Goal: Transaction & Acquisition: Purchase product/service

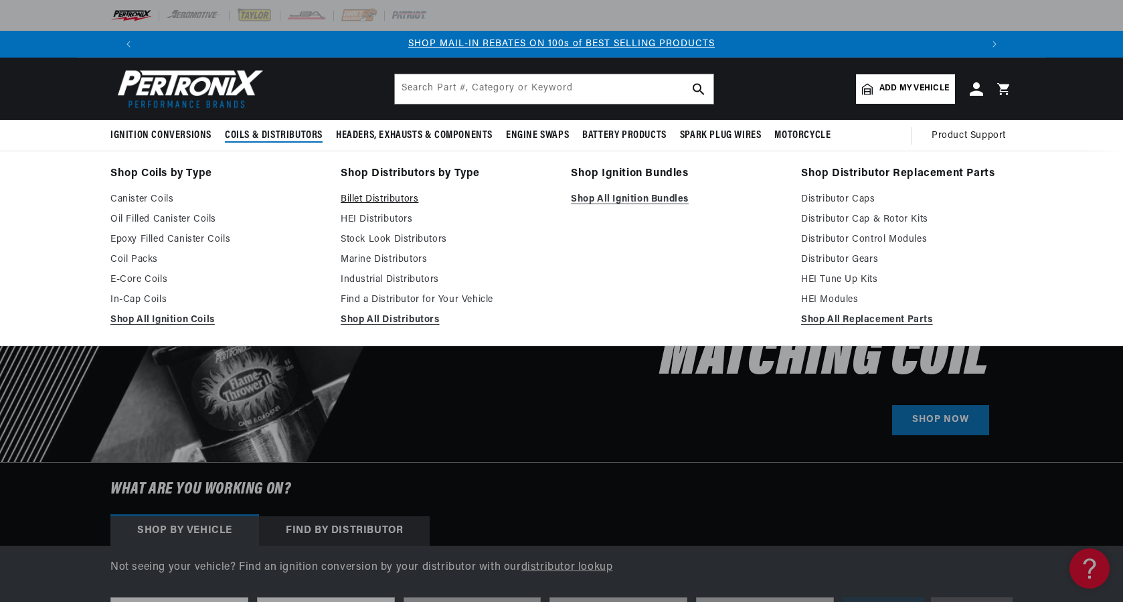
click at [379, 193] on link "Billet Distributors" at bounding box center [446, 199] width 211 height 16
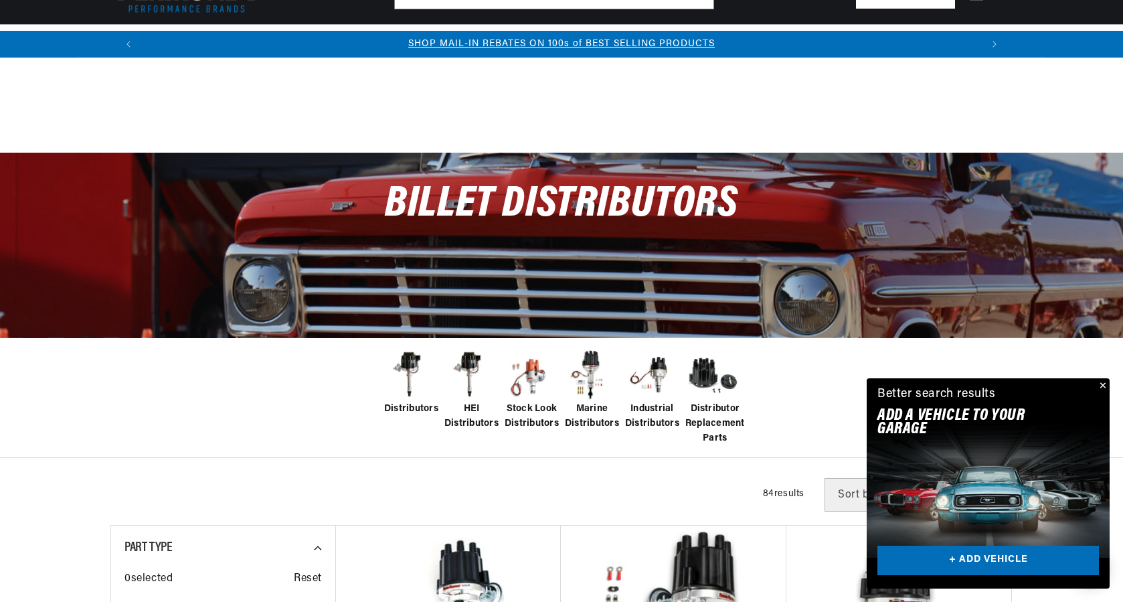
scroll to position [201, 0]
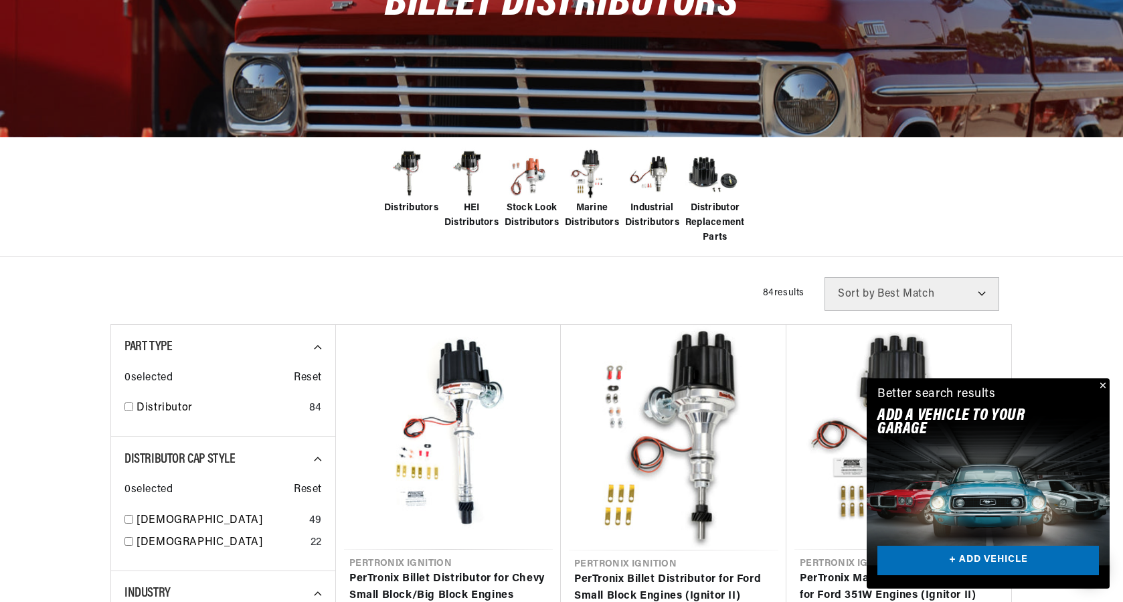
click at [1102, 387] on button "Close" at bounding box center [1101, 386] width 16 height 16
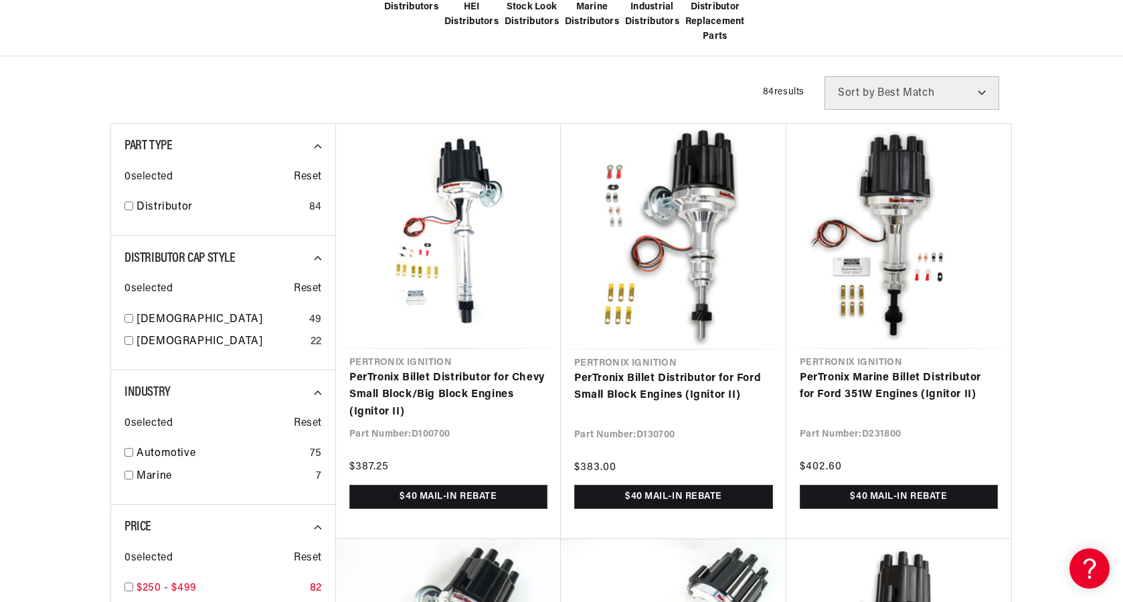
scroll to position [0, 1678]
click at [136, 447] on div "Automotive 75" at bounding box center [222, 456] width 197 height 23
checkbox input "true"
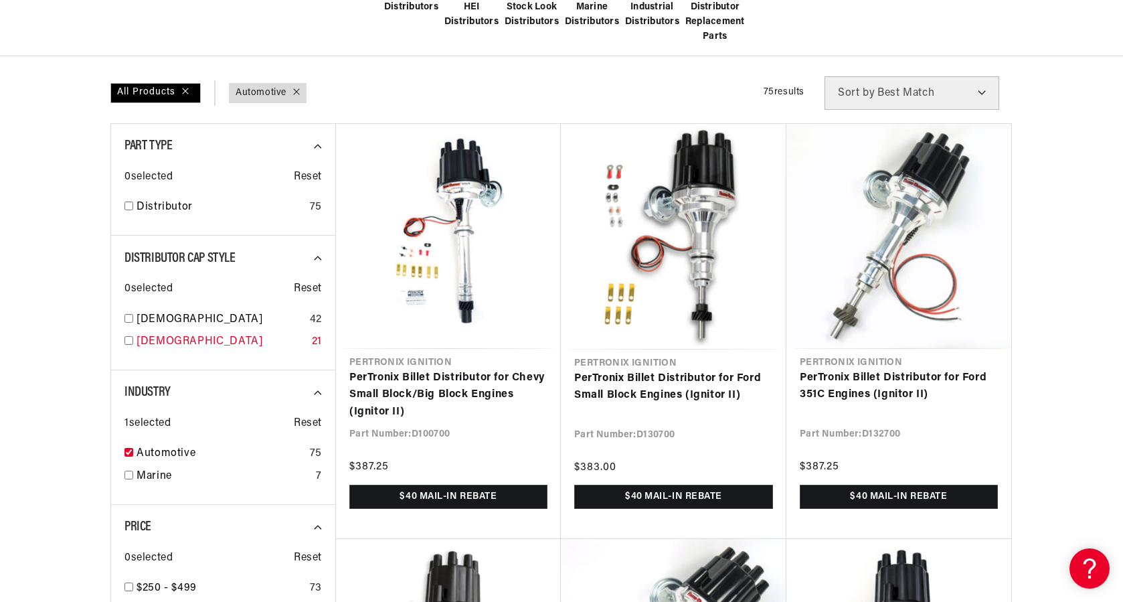
click at [126, 339] on input "checkbox" at bounding box center [128, 340] width 9 height 9
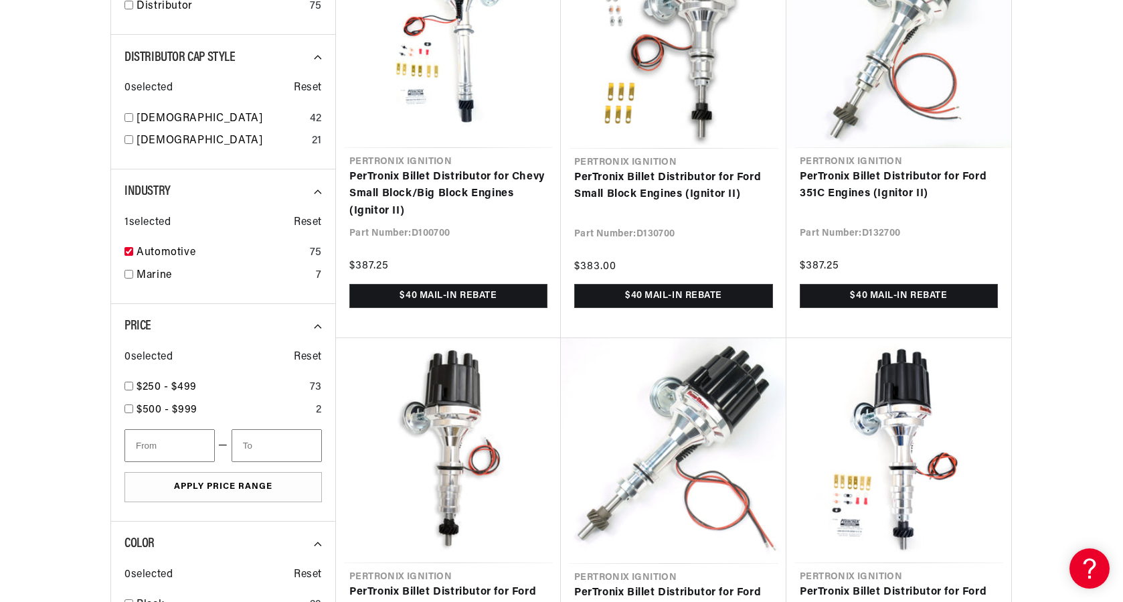
scroll to position [736, 0]
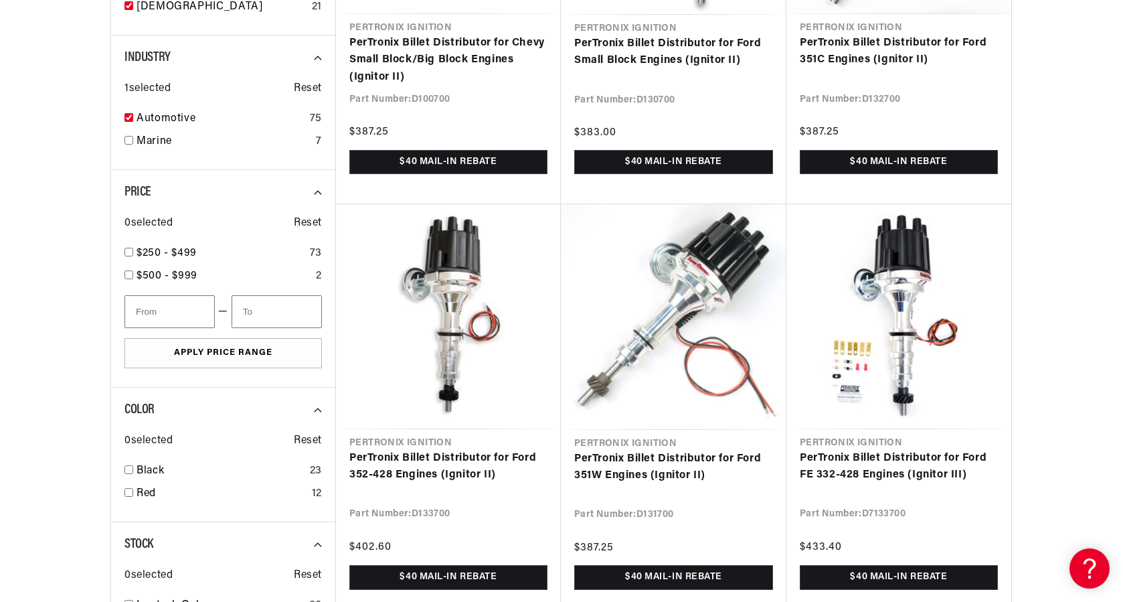
checkbox input "true"
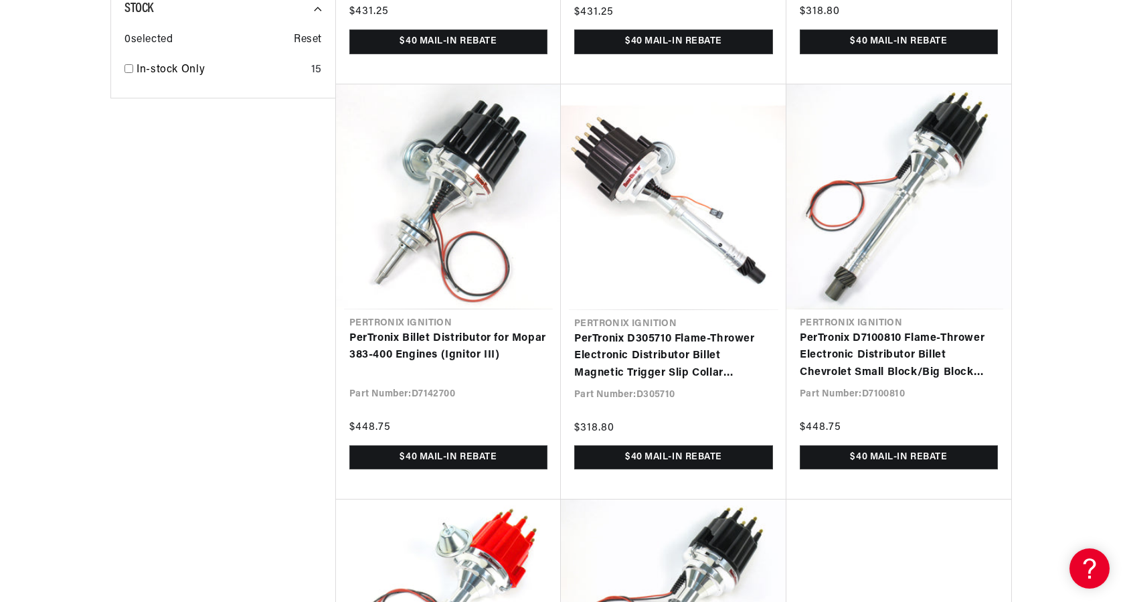
scroll to position [1472, 0]
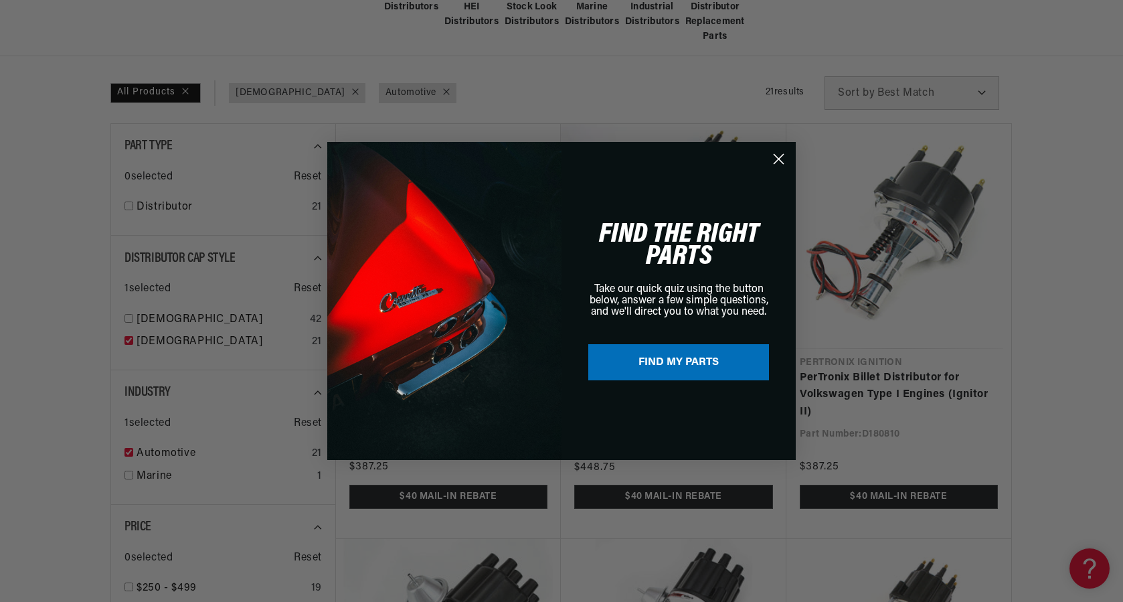
scroll to position [602, 0]
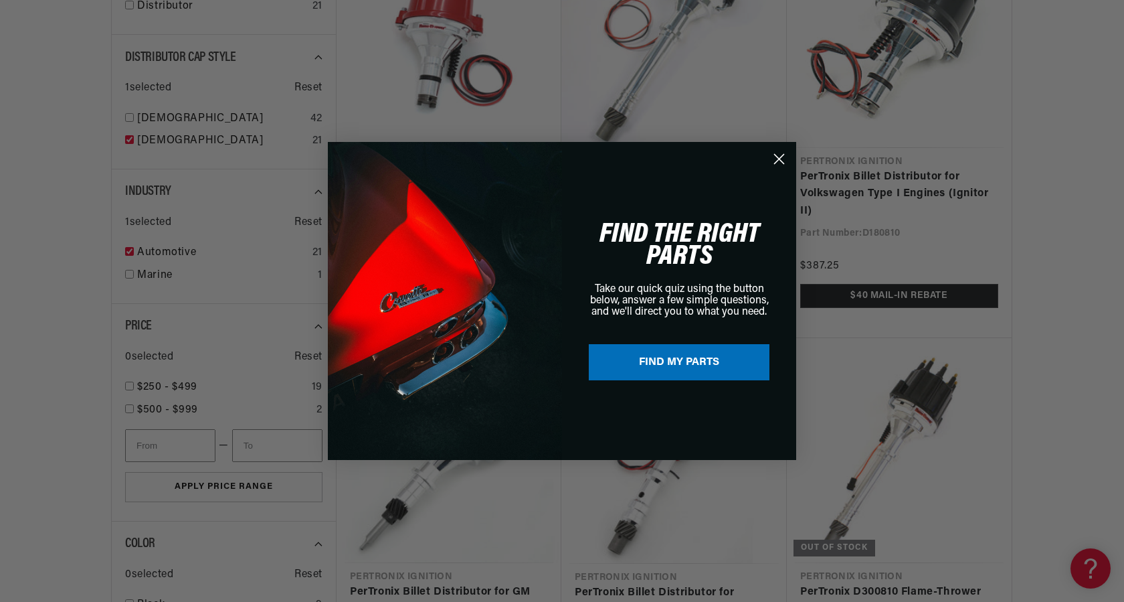
click at [782, 161] on icon "Close dialog" at bounding box center [779, 159] width 9 height 9
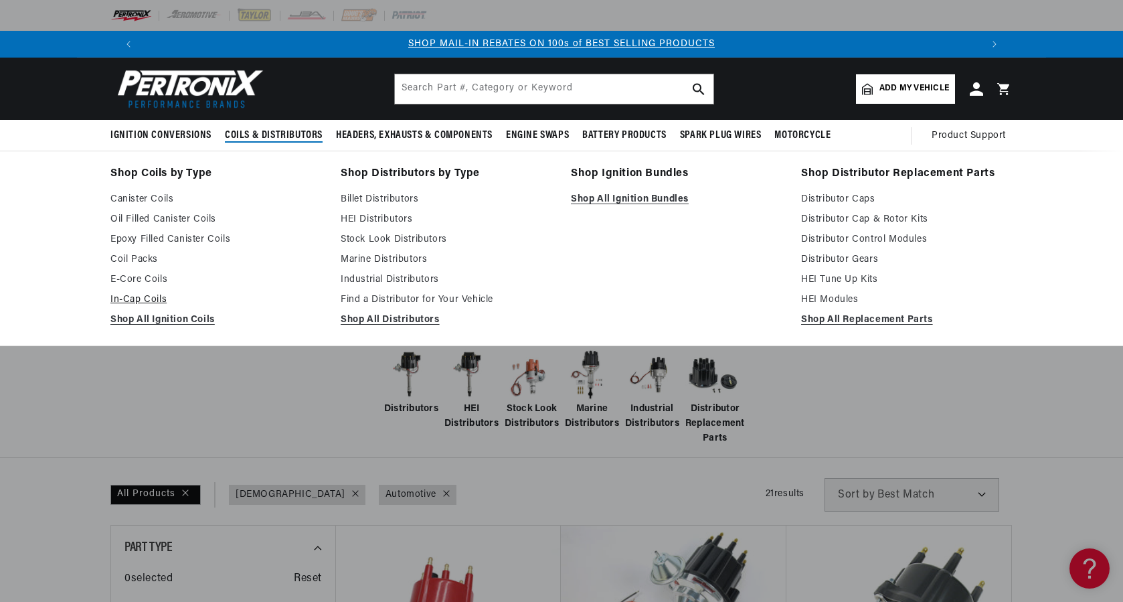
scroll to position [0, 1678]
click at [400, 323] on link "Shop All Distributors" at bounding box center [446, 320] width 211 height 16
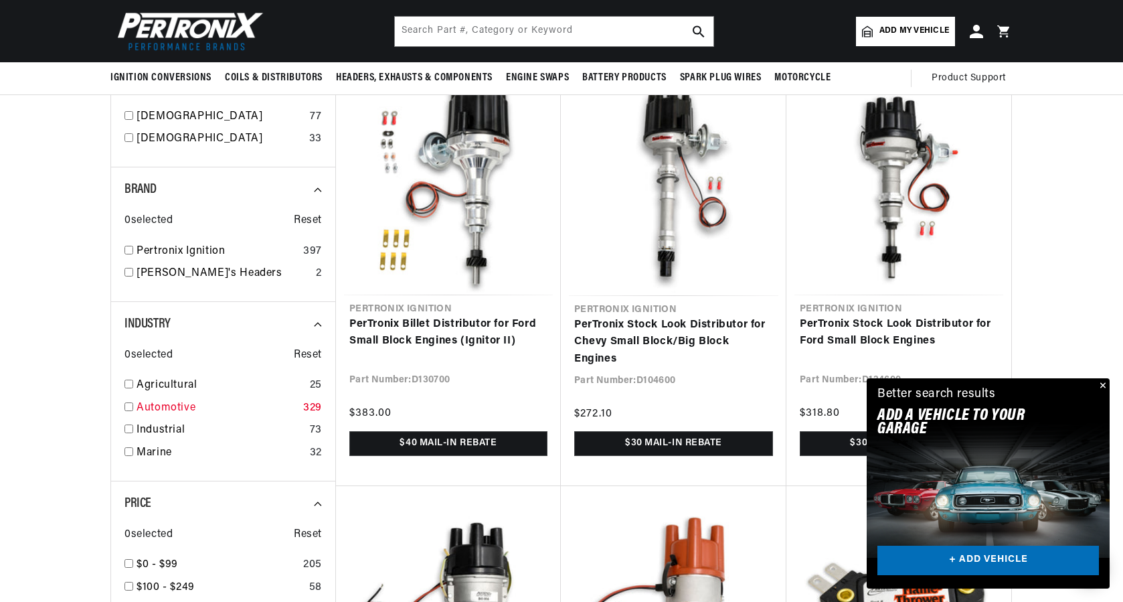
click at [190, 414] on link "Automotive" at bounding box center [217, 408] width 161 height 17
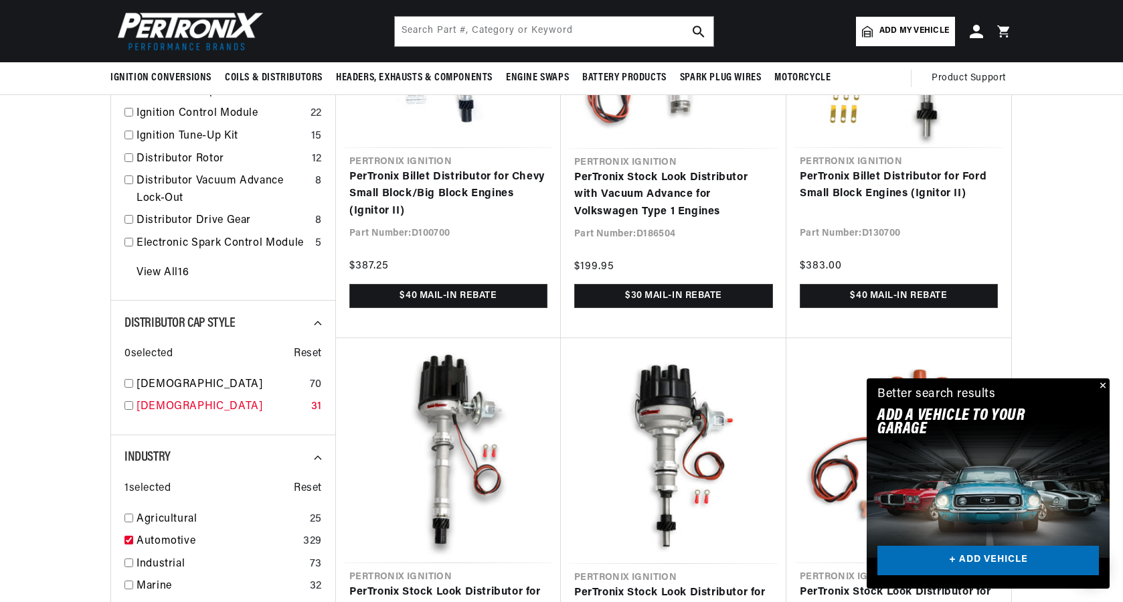
scroll to position [0, 1678]
click at [134, 416] on div "Male 31" at bounding box center [222, 409] width 197 height 23
checkbox input "true"
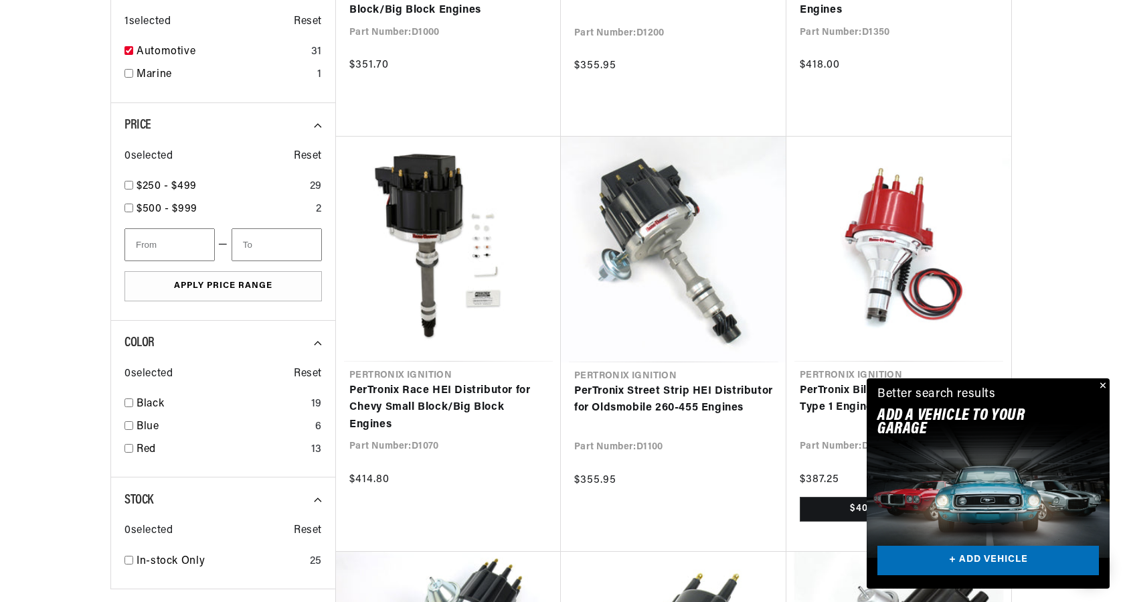
scroll to position [870, 0]
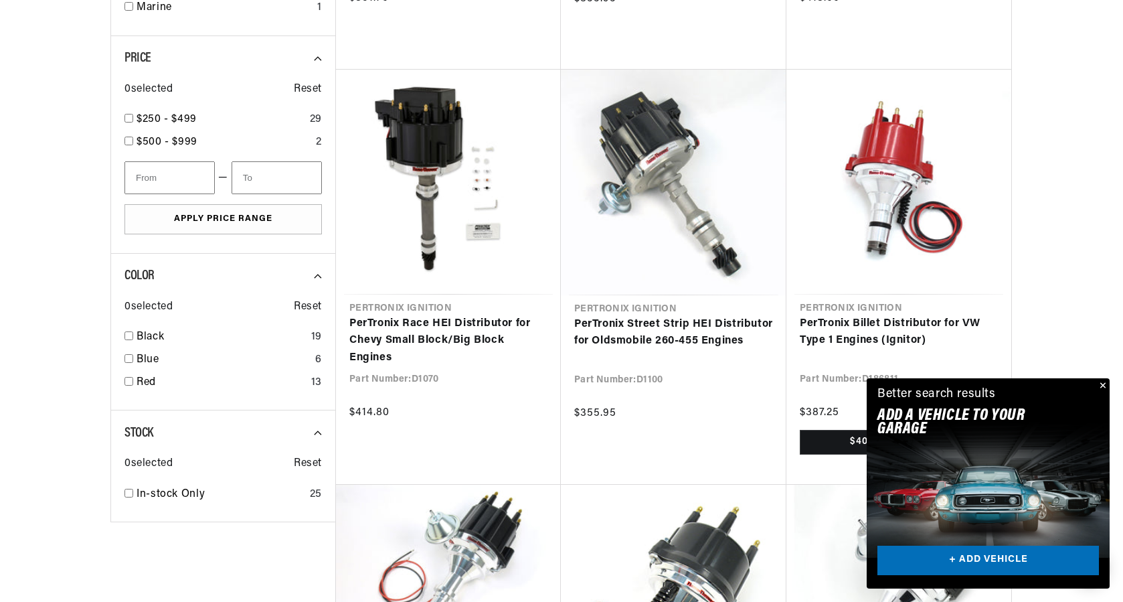
click at [1106, 383] on button "Close" at bounding box center [1101, 386] width 16 height 16
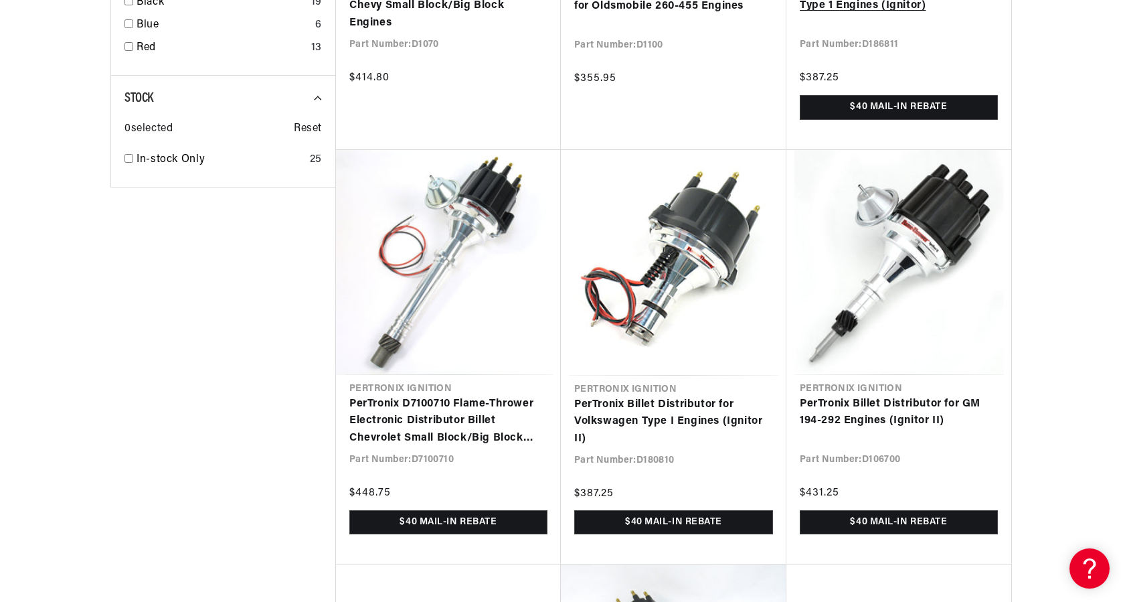
scroll to position [0, 0]
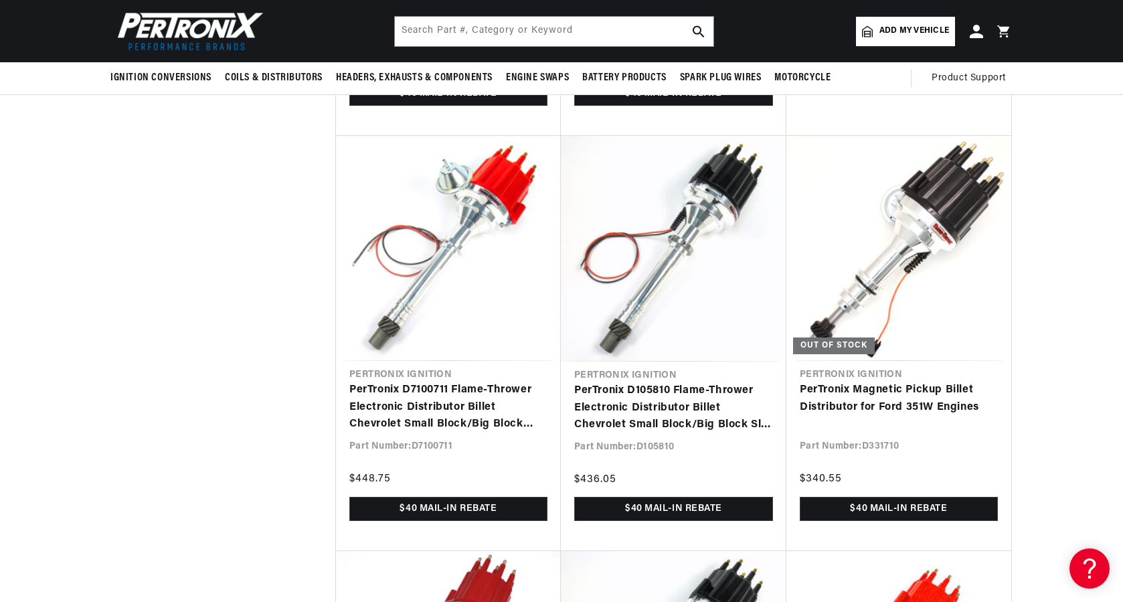
scroll to position [0, 839]
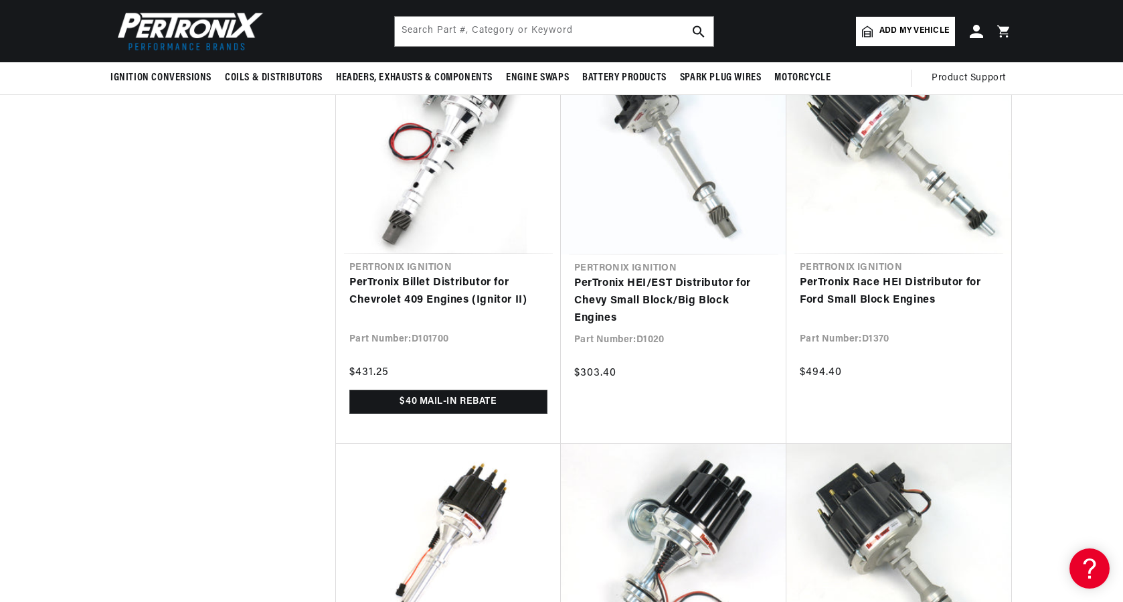
scroll to position [1606, 0]
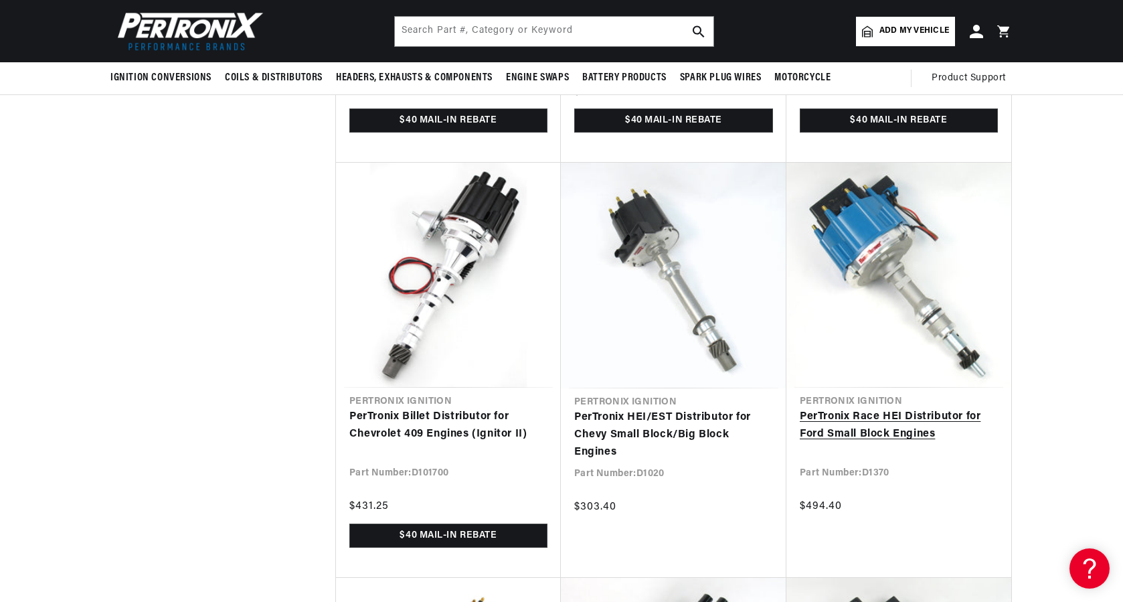
click at [954, 408] on link "PerTronix Race HEI Distributor for Ford Small Block Engines" at bounding box center [899, 425] width 198 height 34
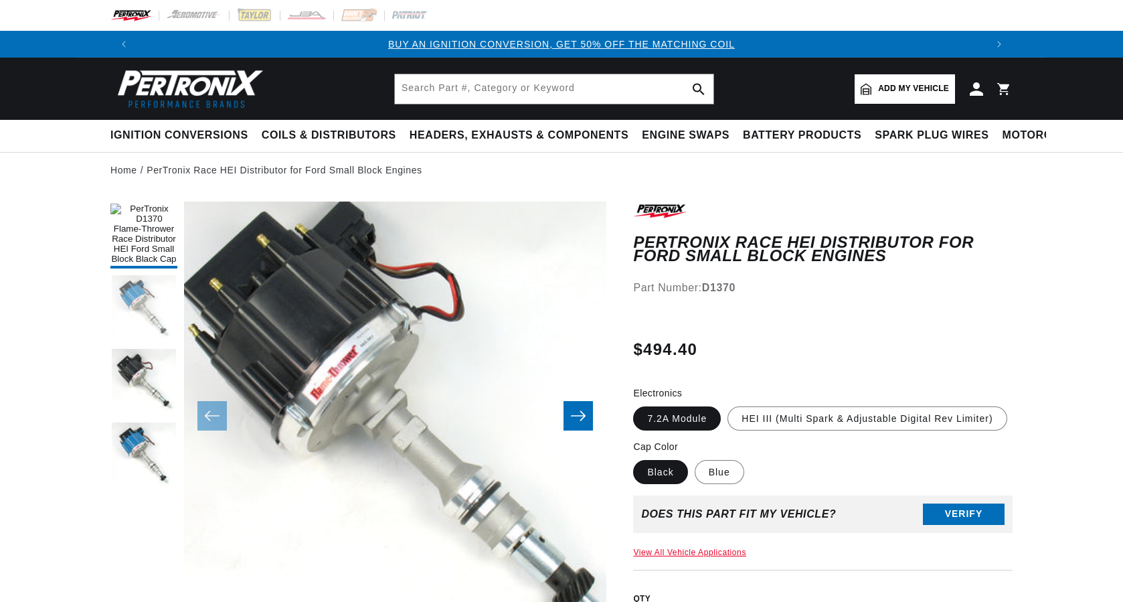
click at [143, 328] on button "Load image 2 in gallery view" at bounding box center [143, 308] width 67 height 67
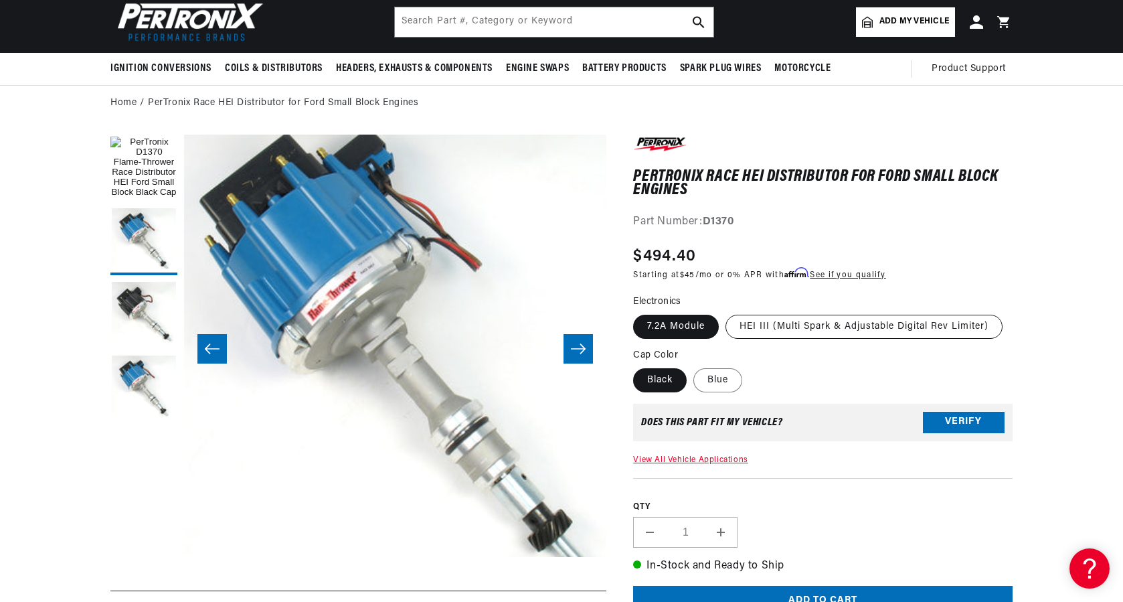
scroll to position [0, 839]
click at [853, 331] on label "HEI III (Multi Spark & Adjustable Digital Rev Limiter)" at bounding box center [863, 327] width 277 height 24
click at [726, 313] on input "HEI III (Multi Spark & Adjustable Digital Rev Limiter)" at bounding box center [725, 312] width 1 height 1
radio input "true"
